Goal: Information Seeking & Learning: Check status

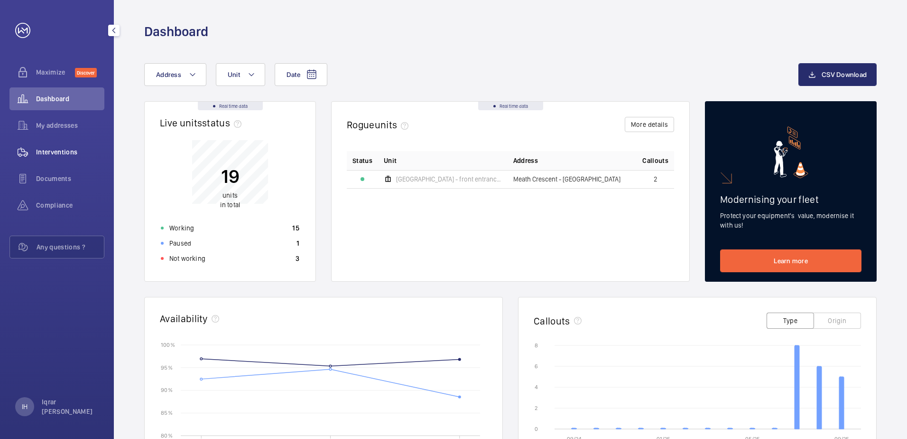
click at [68, 159] on div "Interventions" at bounding box center [56, 151] width 95 height 23
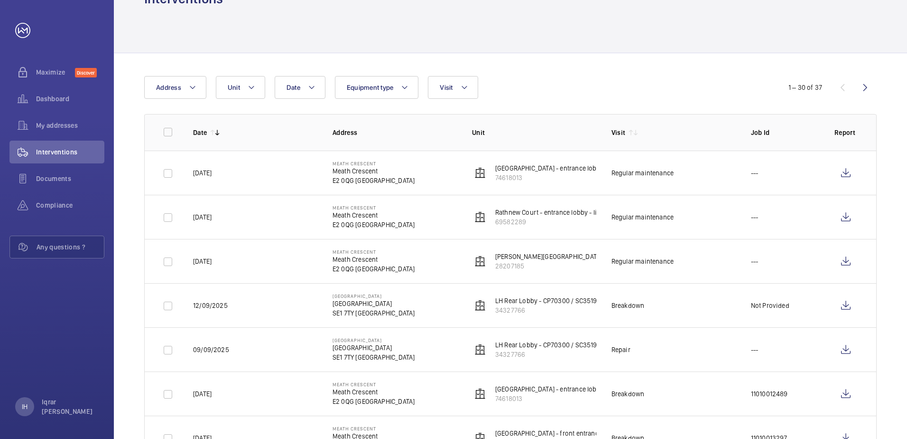
scroll to position [47, 0]
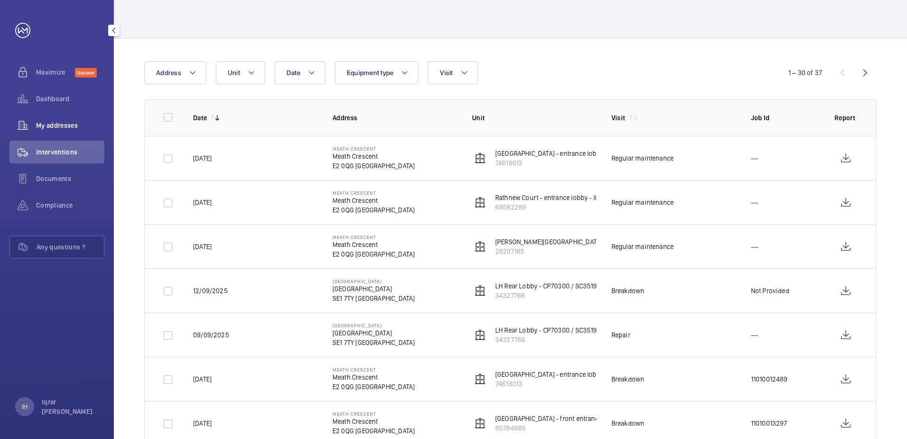
click at [60, 126] on span "My addresses" at bounding box center [70, 125] width 68 height 9
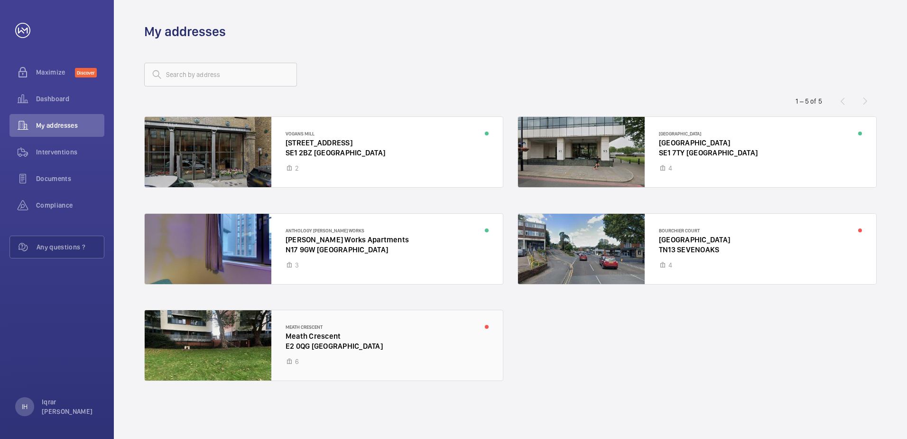
click at [368, 324] on div at bounding box center [324, 345] width 358 height 70
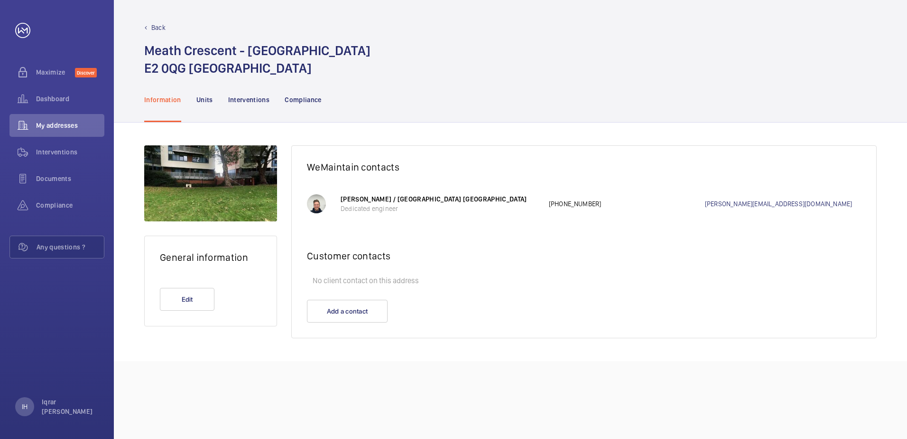
click at [213, 95] on nav "Information Units Interventions Compliance" at bounding box center [232, 99] width 177 height 45
click at [207, 98] on p "Units" at bounding box center [204, 99] width 17 height 9
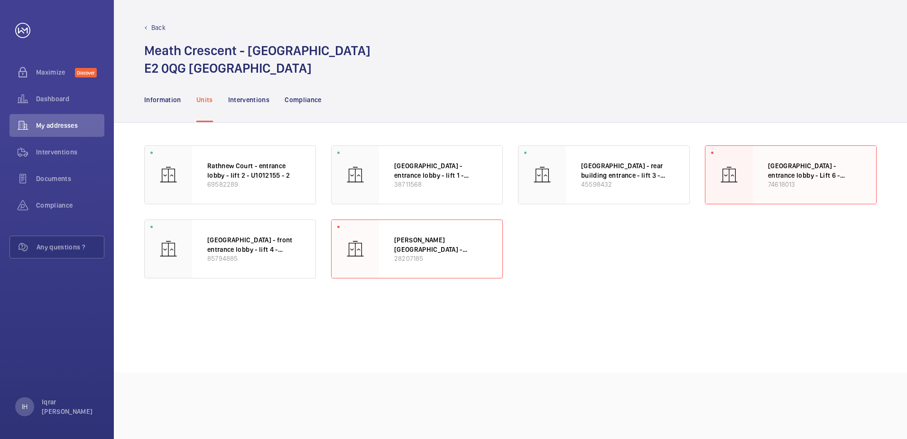
click at [784, 174] on p "[GEOGRAPHIC_DATA] - entrance lobby - Lift 6 - U1012155 - 6" at bounding box center [814, 170] width 93 height 19
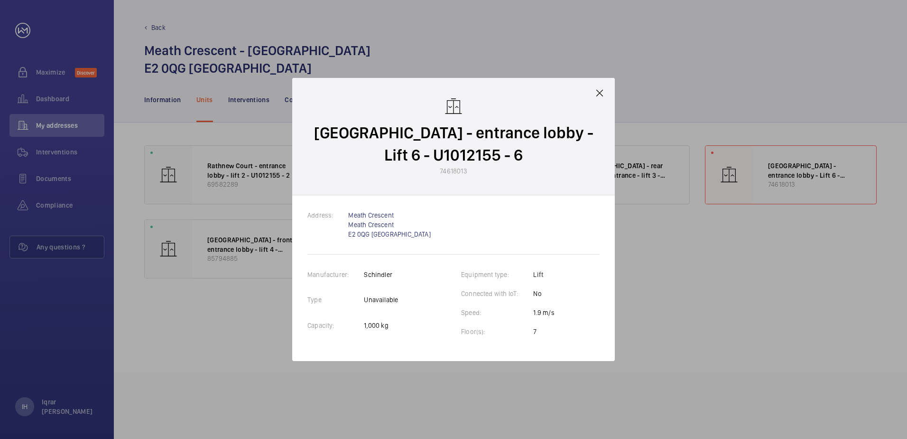
click at [423, 299] on div "Manufacturer: [PERSON_NAME] Type Unavailable Capacity: 1,000 kg" at bounding box center [377, 308] width 139 height 76
click at [598, 91] on mat-icon at bounding box center [599, 92] width 11 height 11
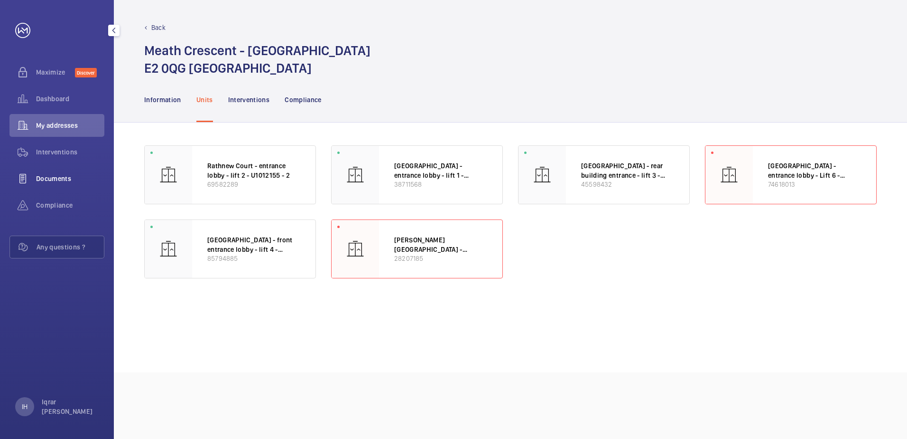
click at [72, 178] on span "Documents" at bounding box center [70, 178] width 68 height 9
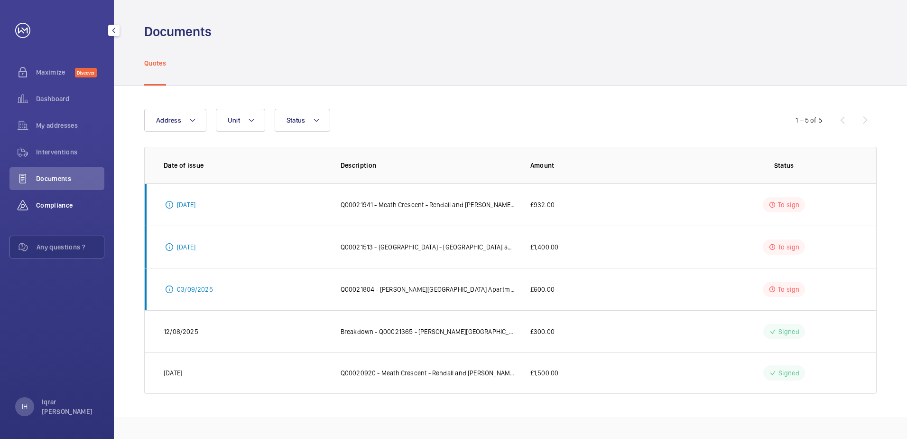
click at [47, 204] on span "Compliance" at bounding box center [70, 204] width 68 height 9
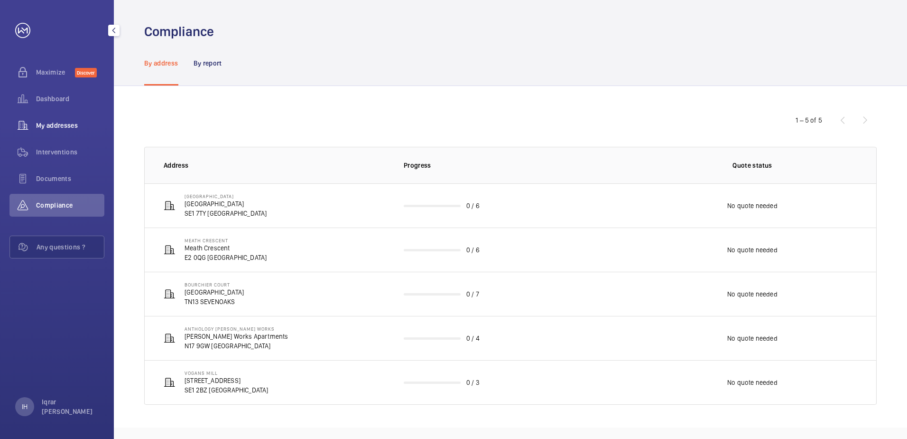
click at [54, 123] on span "My addresses" at bounding box center [70, 125] width 68 height 9
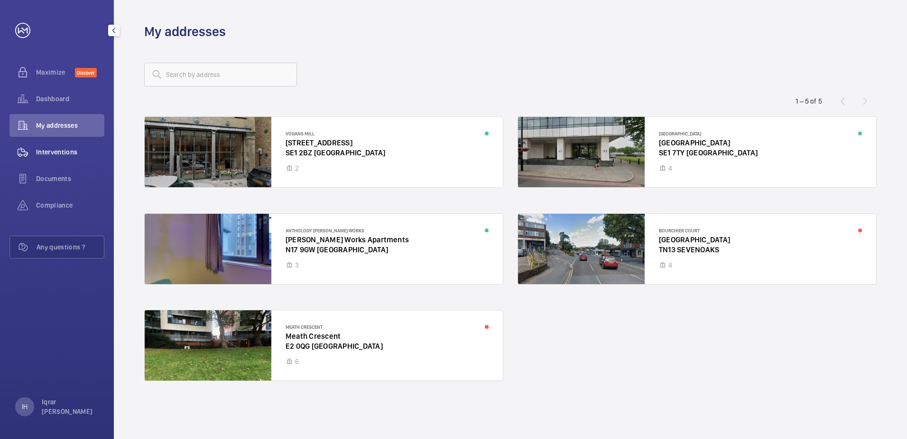
click at [43, 149] on span "Interventions" at bounding box center [70, 151] width 68 height 9
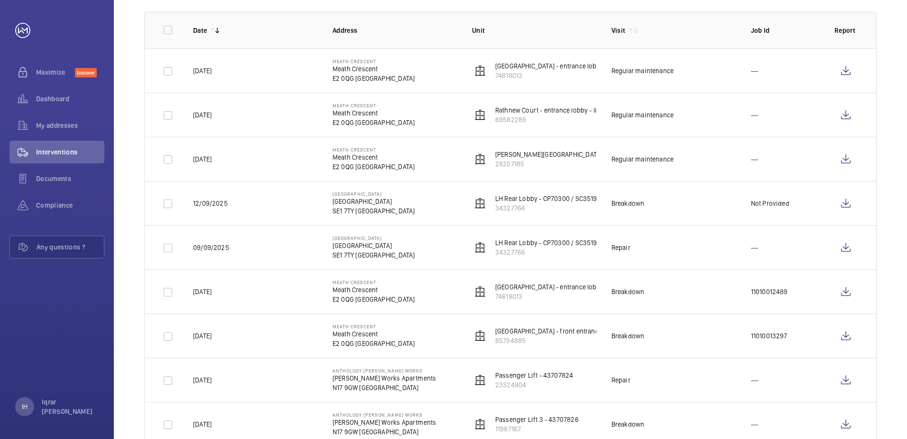
scroll to position [47, 0]
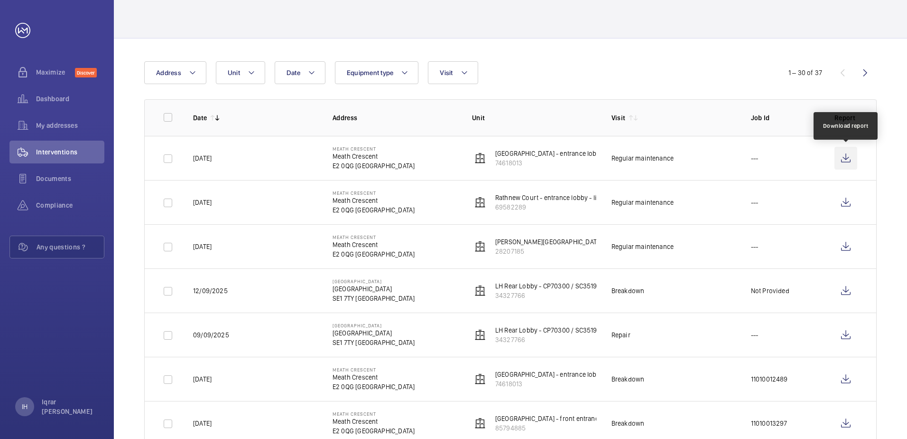
click at [846, 159] on wm-front-icon-button at bounding box center [846, 158] width 23 height 23
click at [875, 210] on td at bounding box center [848, 202] width 57 height 44
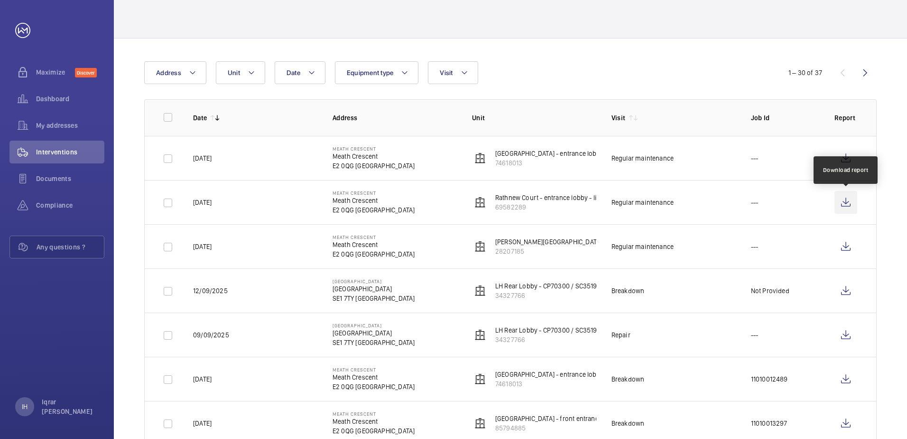
click at [850, 204] on wm-front-icon-button at bounding box center [846, 202] width 23 height 23
click at [808, 241] on td "---" at bounding box center [778, 246] width 84 height 44
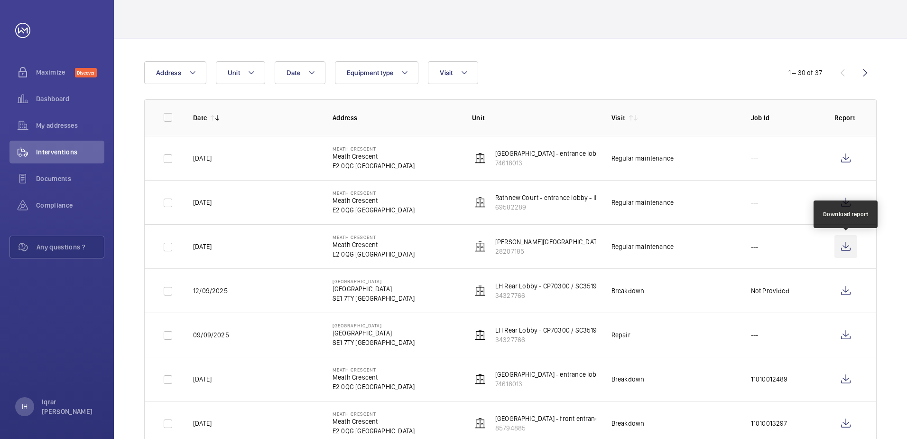
click at [841, 241] on wm-front-icon-button at bounding box center [846, 246] width 23 height 23
click at [65, 106] on div "Dashboard" at bounding box center [56, 98] width 95 height 23
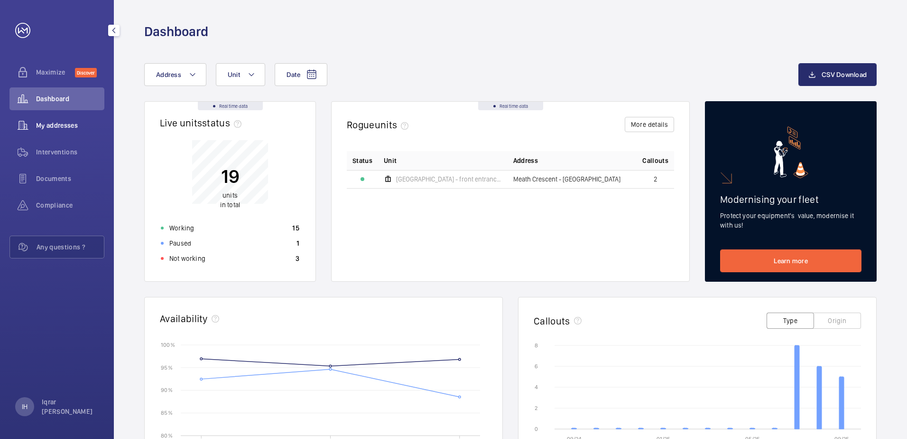
click at [65, 131] on div "My addresses" at bounding box center [56, 125] width 95 height 23
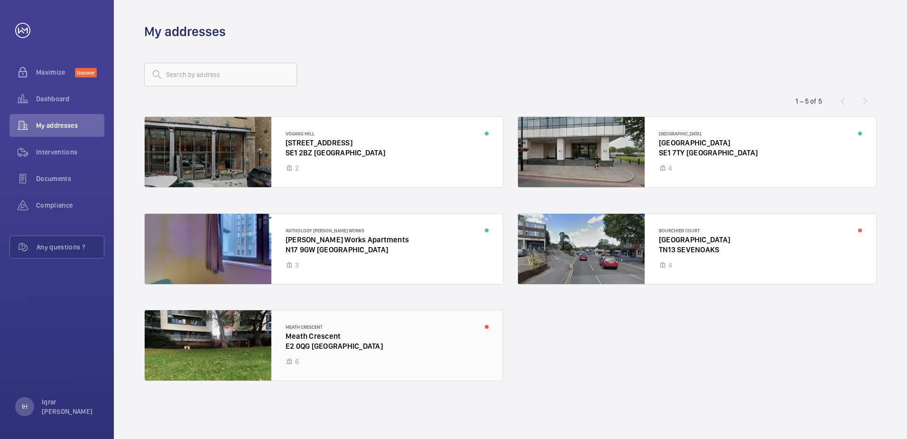
click at [386, 336] on div at bounding box center [324, 345] width 358 height 70
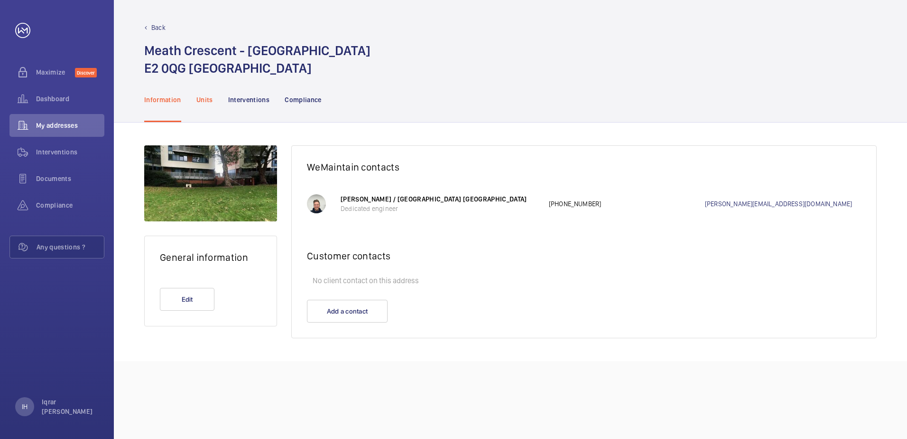
click at [207, 102] on p "Units" at bounding box center [204, 99] width 17 height 9
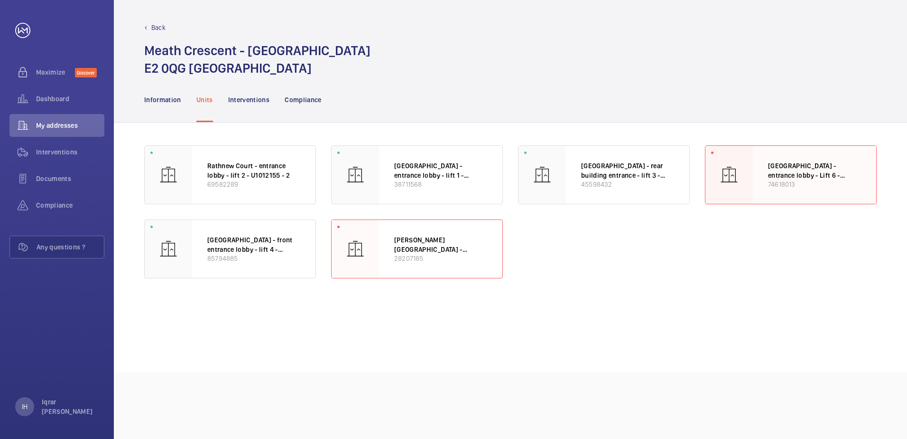
click at [755, 175] on div "[GEOGRAPHIC_DATA] - entrance lobby - Lift 6 - U1012155 - 6 74618013" at bounding box center [814, 175] width 123 height 58
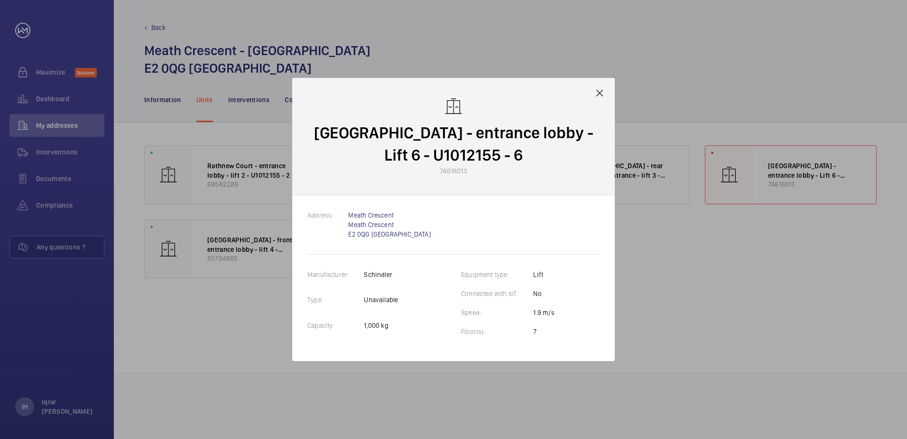
click at [601, 93] on mat-icon at bounding box center [599, 92] width 11 height 11
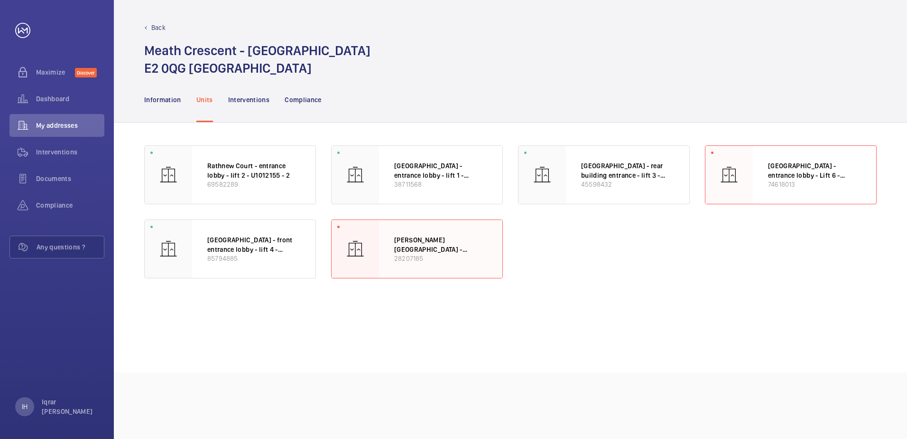
click at [420, 234] on div "[PERSON_NAME][GEOGRAPHIC_DATA] - entrance lobby - lift 5 - U1012155 - 5 28207185" at bounding box center [440, 249] width 123 height 58
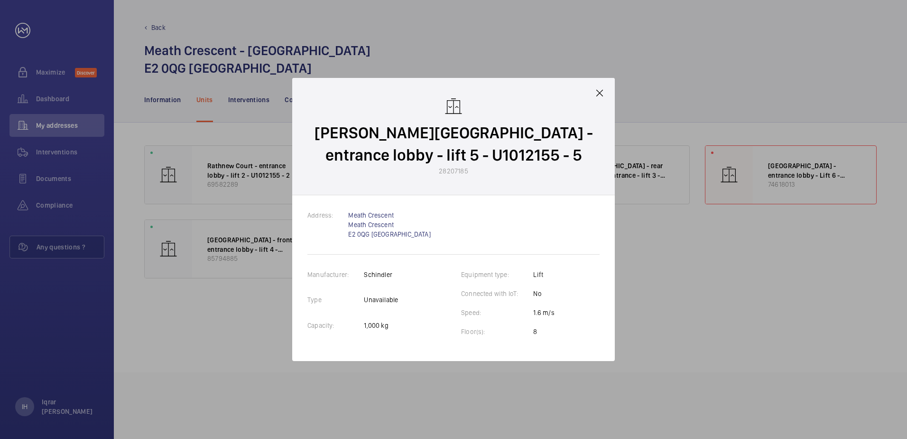
click at [601, 92] on mat-icon at bounding box center [599, 92] width 11 height 11
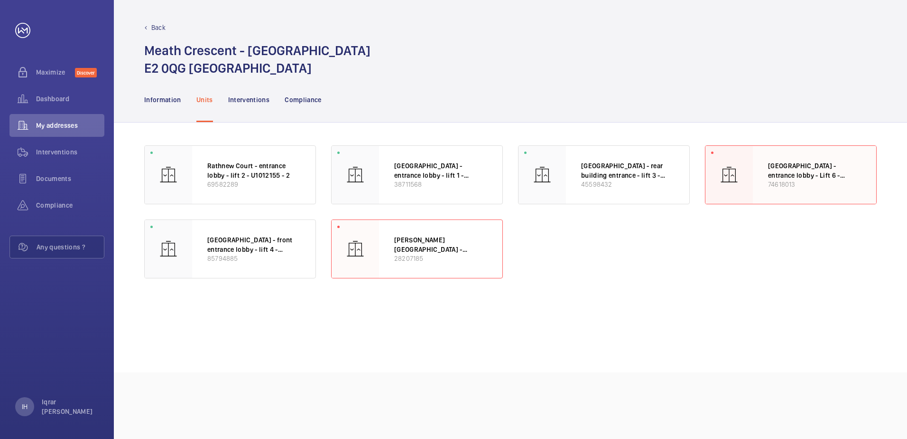
click at [777, 185] on p "74618013" at bounding box center [814, 183] width 93 height 9
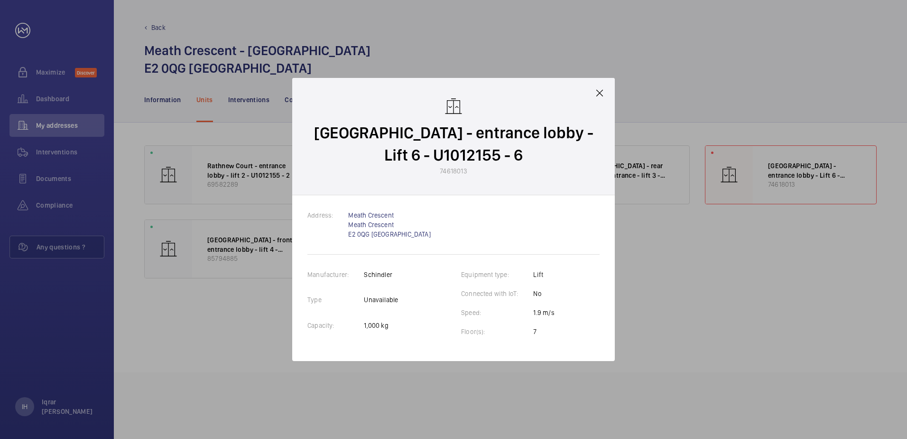
click at [606, 92] on div "[GEOGRAPHIC_DATA] - entrance lobby - Lift 6 - U1012155 - 6 74618013" at bounding box center [453, 136] width 323 height 117
click at [605, 93] on div "[GEOGRAPHIC_DATA] - entrance lobby - Lift 6 - U1012155 - 6 74618013" at bounding box center [453, 136] width 323 height 117
click at [597, 89] on mat-icon at bounding box center [599, 92] width 11 height 11
